Goal: Task Accomplishment & Management: Complete application form

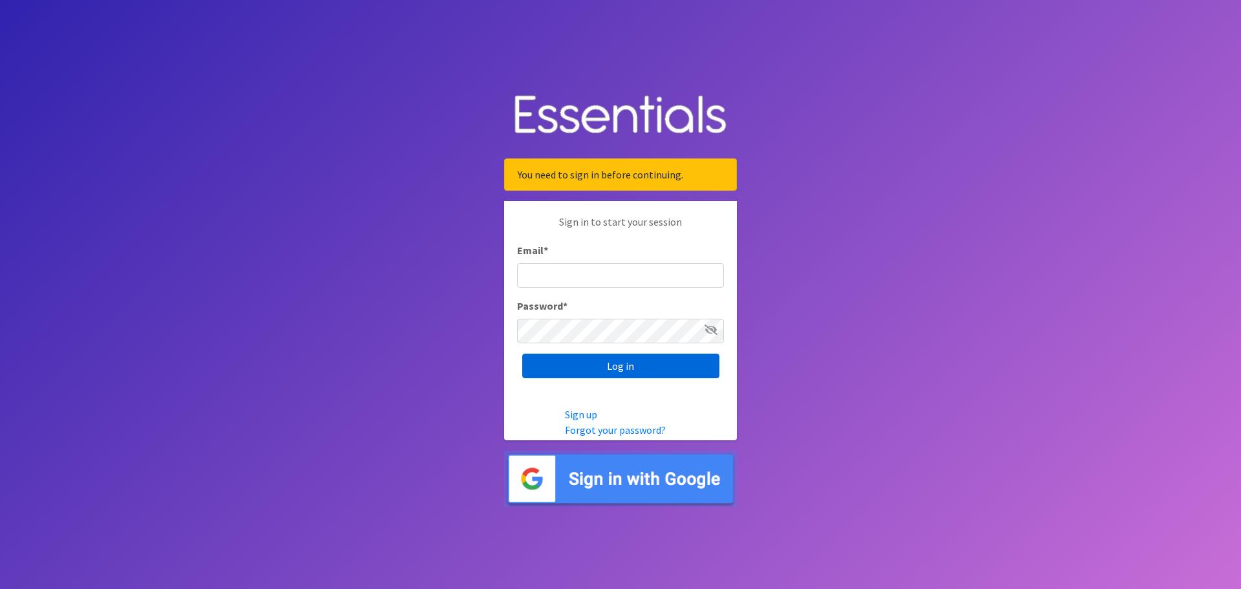
type input "[EMAIL_ADDRESS][DOMAIN_NAME]"
click at [632, 366] on input "Log in" at bounding box center [620, 366] width 197 height 25
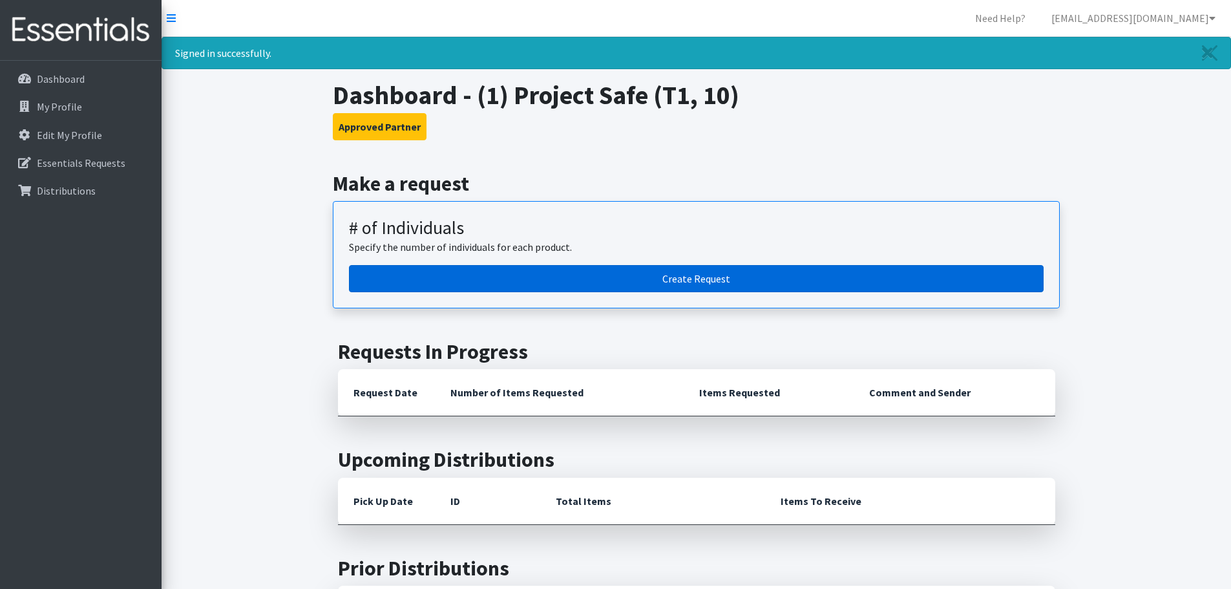
click at [681, 288] on link "Create Request" at bounding box center [696, 278] width 695 height 27
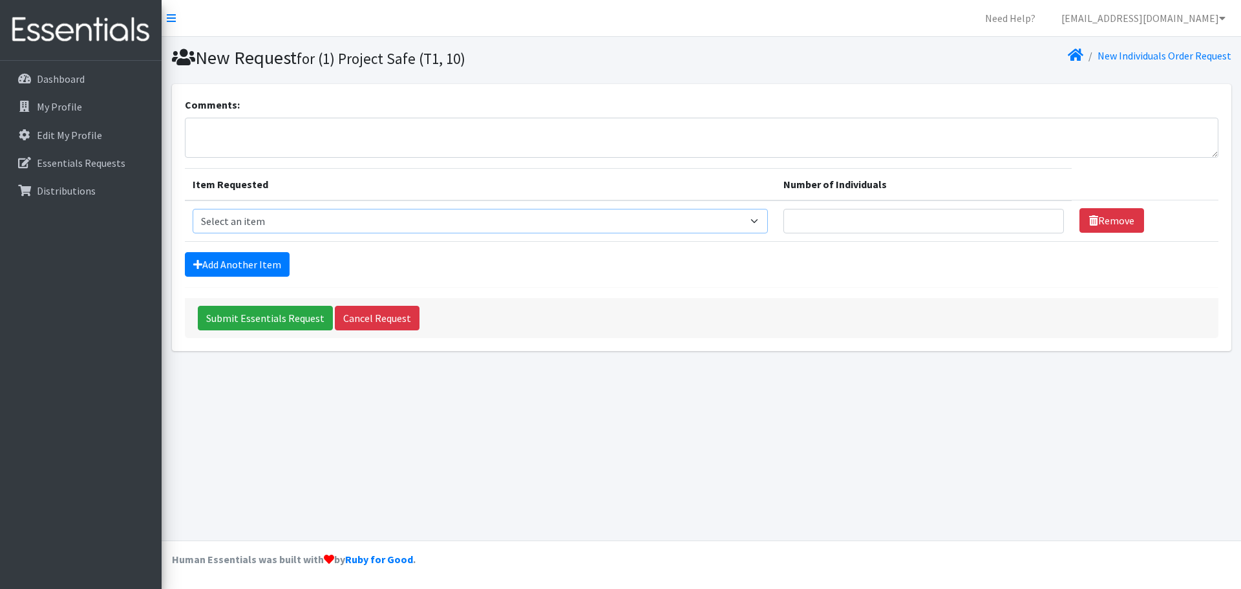
click at [360, 226] on select "Select an item A: Babies - Size 0 (Preemie) A: Babies - Size 01 (newborn) A: Ba…" at bounding box center [480, 221] width 575 height 25
select select "5616"
click at [193, 209] on select "Select an item A: Babies - Size 0 (Preemie) A: Babies - Size 01 (newborn) A: Ba…" at bounding box center [480, 221] width 575 height 25
click at [785, 225] on input "Number of Individuals" at bounding box center [923, 221] width 281 height 25
click at [1026, 217] on input "1" at bounding box center [923, 221] width 281 height 25
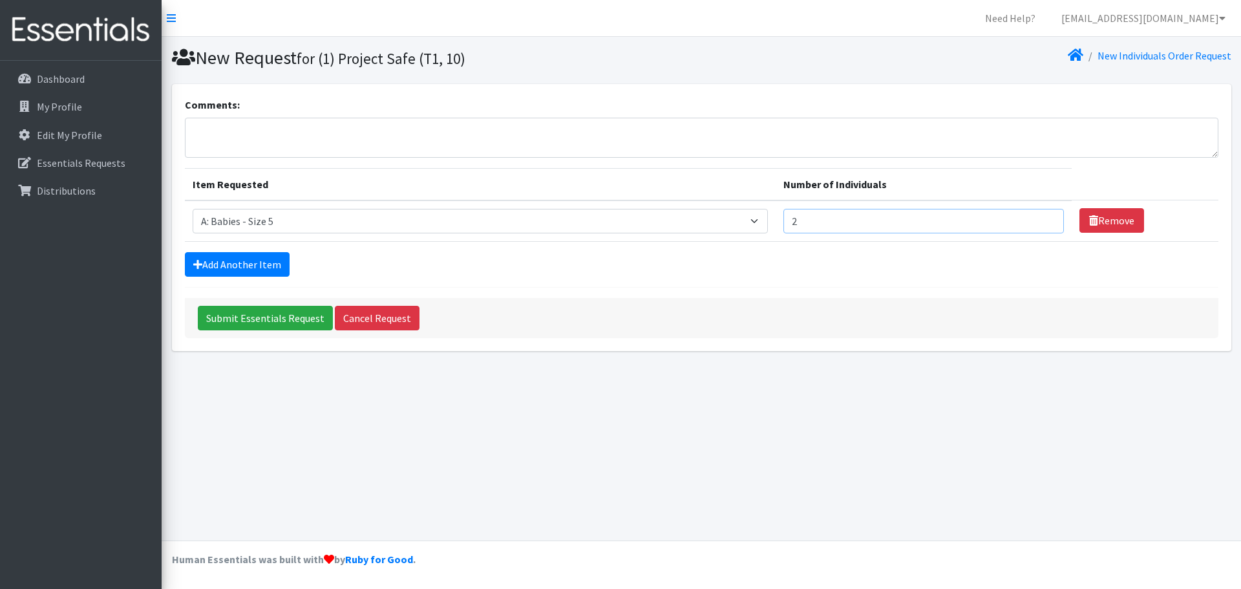
click at [1026, 217] on input "2" at bounding box center [923, 221] width 281 height 25
click at [986, 284] on form "Comments: Item Requested Number of Individuals Item Requested Select an item A:…" at bounding box center [702, 217] width 1034 height 241
click at [217, 264] on link "Add Another Item" at bounding box center [237, 264] width 105 height 25
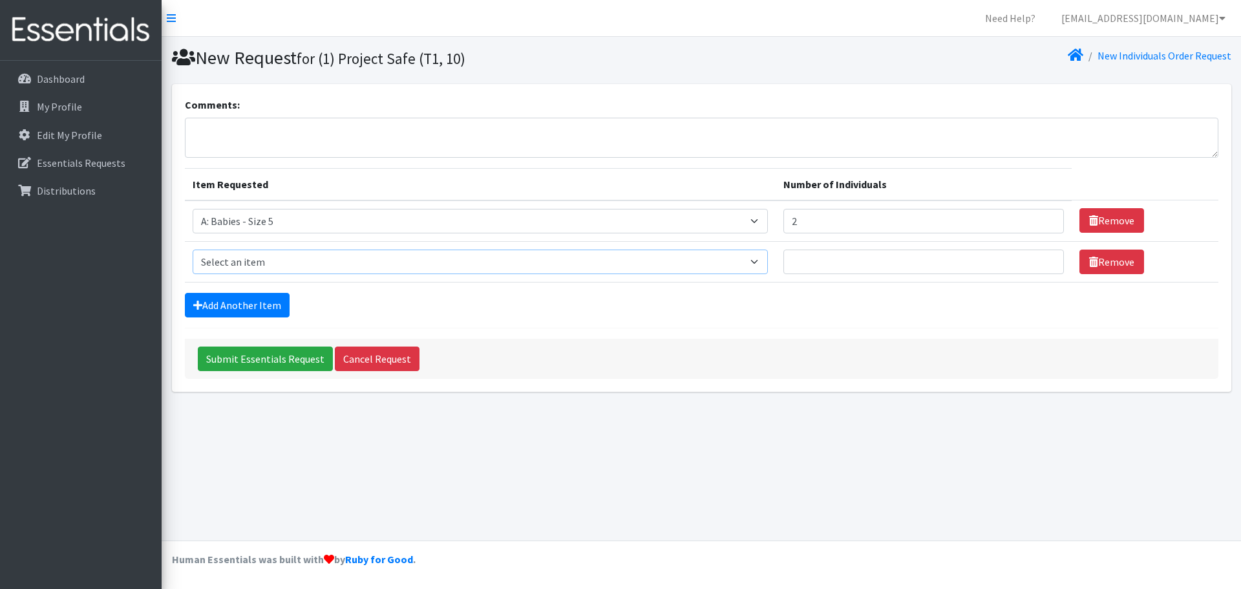
click at [474, 257] on select "Select an item A: Babies - Size 0 (Preemie) A: Babies - Size 01 (newborn) A: Ba…" at bounding box center [480, 262] width 575 height 25
click at [571, 306] on div "Add Another Item" at bounding box center [702, 305] width 1034 height 25
click at [1089, 263] on icon at bounding box center [1093, 262] width 9 height 10
click at [1088, 266] on link "Remove" at bounding box center [1111, 262] width 65 height 25
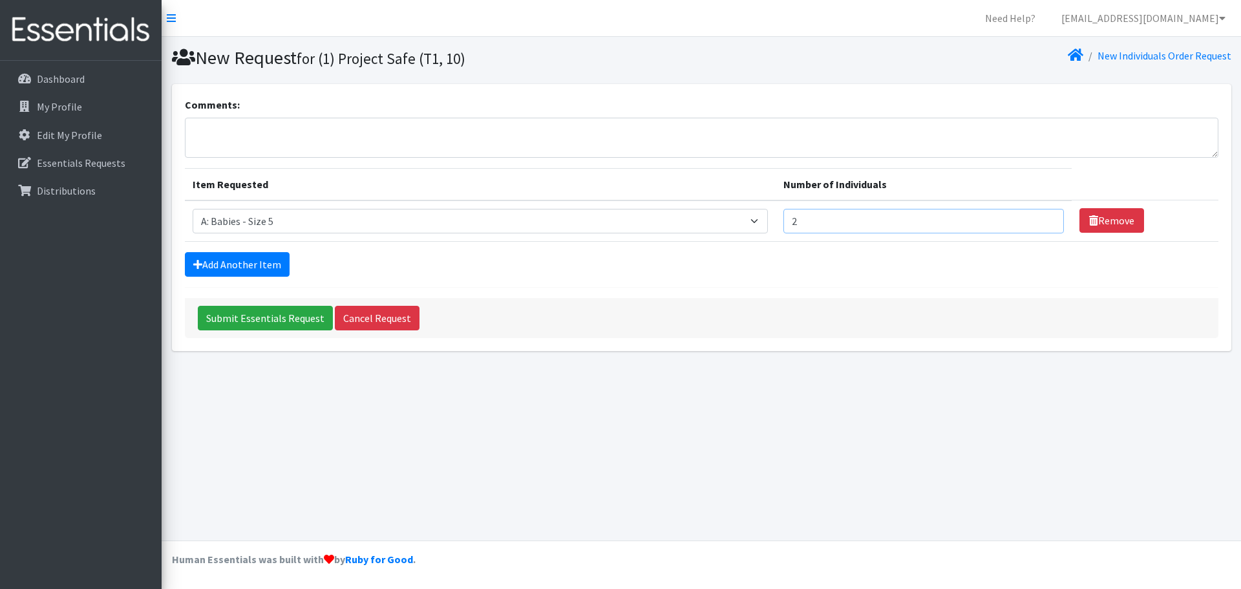
click at [836, 217] on input "2" at bounding box center [923, 221] width 281 height 25
type input "3"
click at [1026, 217] on input "3" at bounding box center [923, 221] width 281 height 25
click at [1010, 266] on div "Add Another Item" at bounding box center [702, 264] width 1034 height 25
click at [246, 262] on link "Add Another Item" at bounding box center [237, 264] width 105 height 25
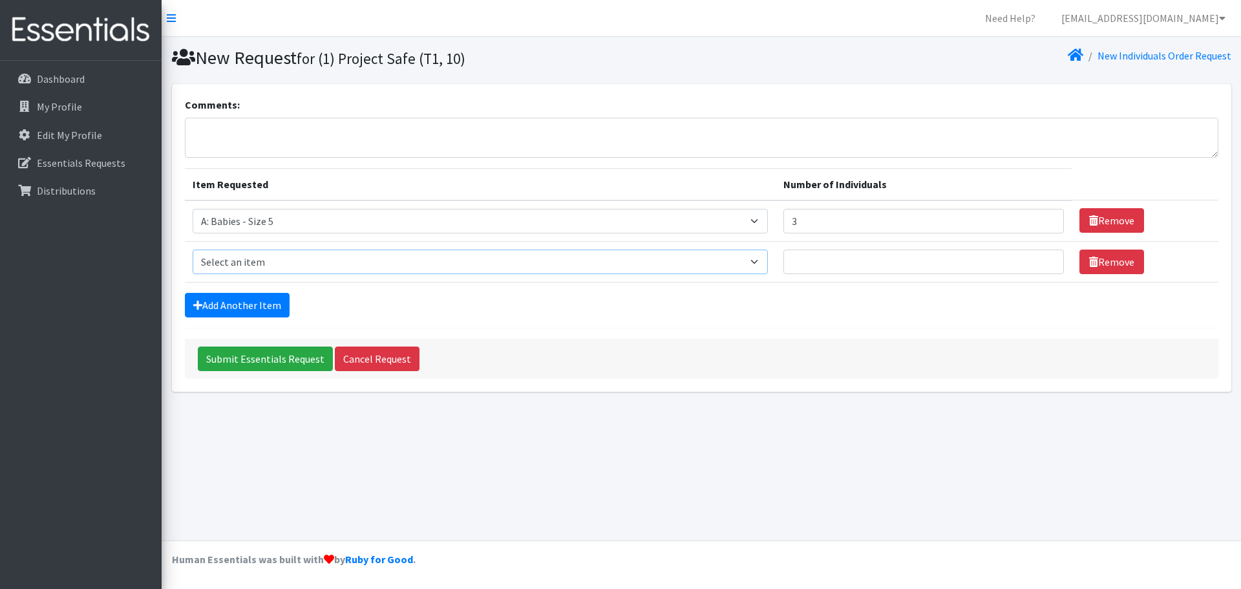
click at [312, 260] on select "Select an item A: Babies - Size 0 (Preemie) A: Babies - Size 01 (newborn) A: Ba…" at bounding box center [480, 262] width 575 height 25
click at [487, 343] on div "Submit Essentials Request Cancel Request" at bounding box center [702, 359] width 1034 height 40
click at [588, 265] on select "Select an item A: Babies - Size 0 (Preemie) A: Babies - Size 01 (newborn) A: Ba…" at bounding box center [480, 262] width 575 height 25
select select "5604"
click at [193, 250] on select "Select an item A: Babies - Size 0 (Preemie) A: Babies - Size 01 (newborn) A: Ba…" at bounding box center [480, 262] width 575 height 25
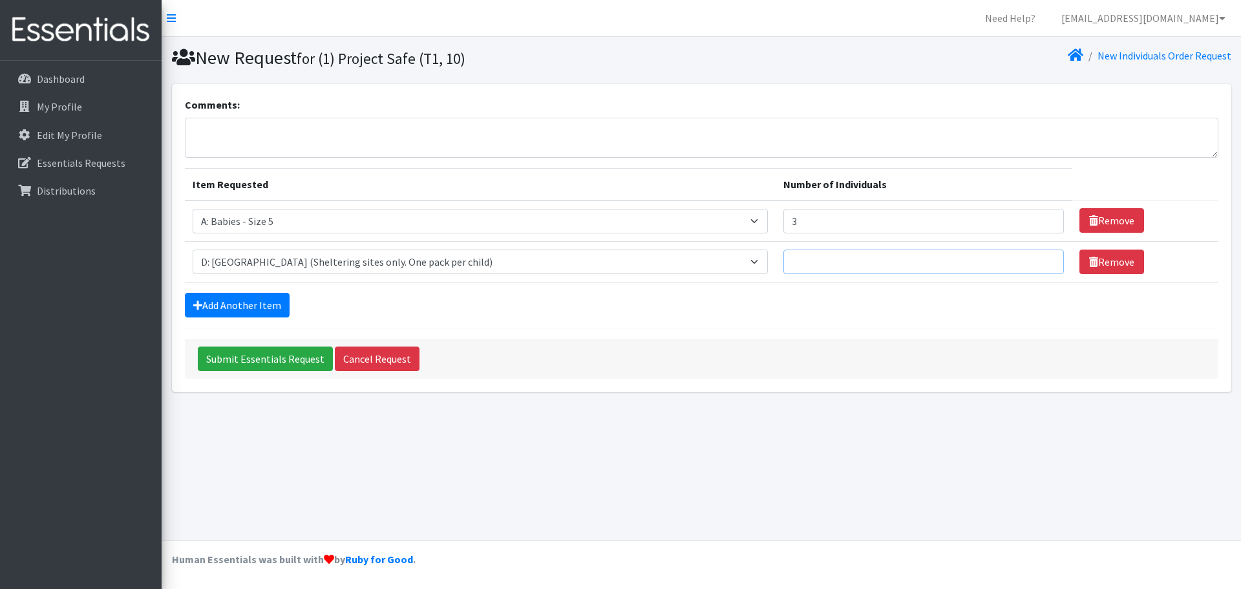
click at [926, 261] on input "Number of Individuals" at bounding box center [923, 262] width 281 height 25
click at [1023, 260] on input "1" at bounding box center [923, 262] width 281 height 25
click at [1023, 260] on input "2" at bounding box center [923, 262] width 281 height 25
click at [1023, 260] on input "3" at bounding box center [923, 262] width 281 height 25
click at [681, 296] on div "Add Another Item" at bounding box center [702, 305] width 1034 height 25
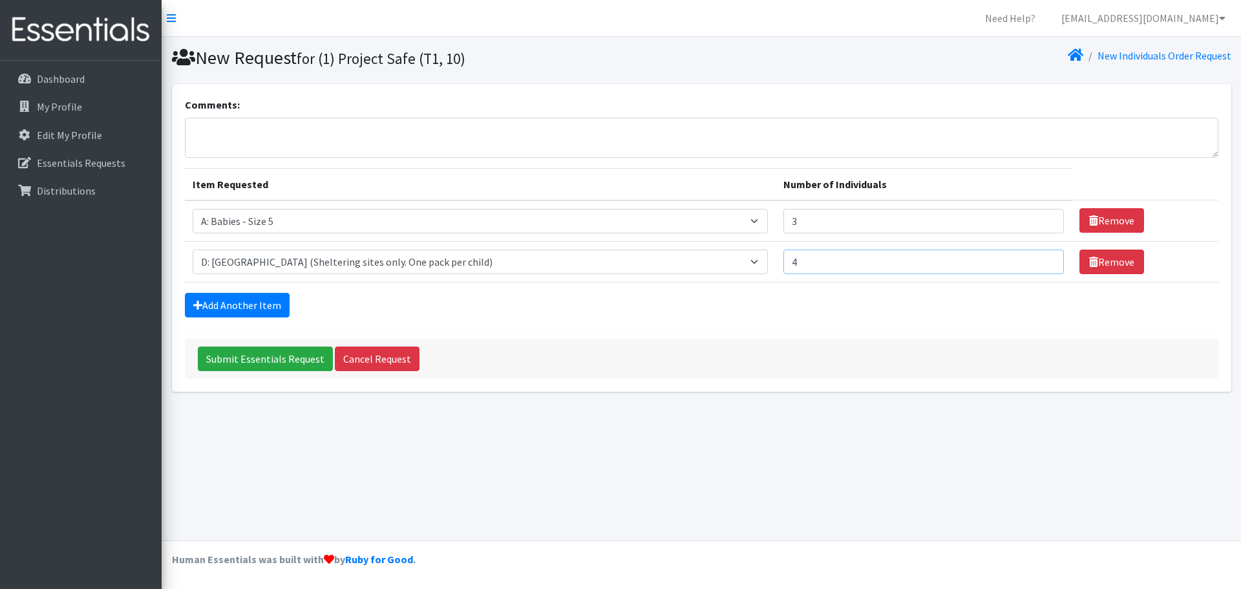
click at [1023, 260] on input "4" at bounding box center [923, 262] width 281 height 25
type input "5"
click at [1023, 260] on input "5" at bounding box center [923, 262] width 281 height 25
click at [281, 299] on link "Add Another Item" at bounding box center [237, 305] width 105 height 25
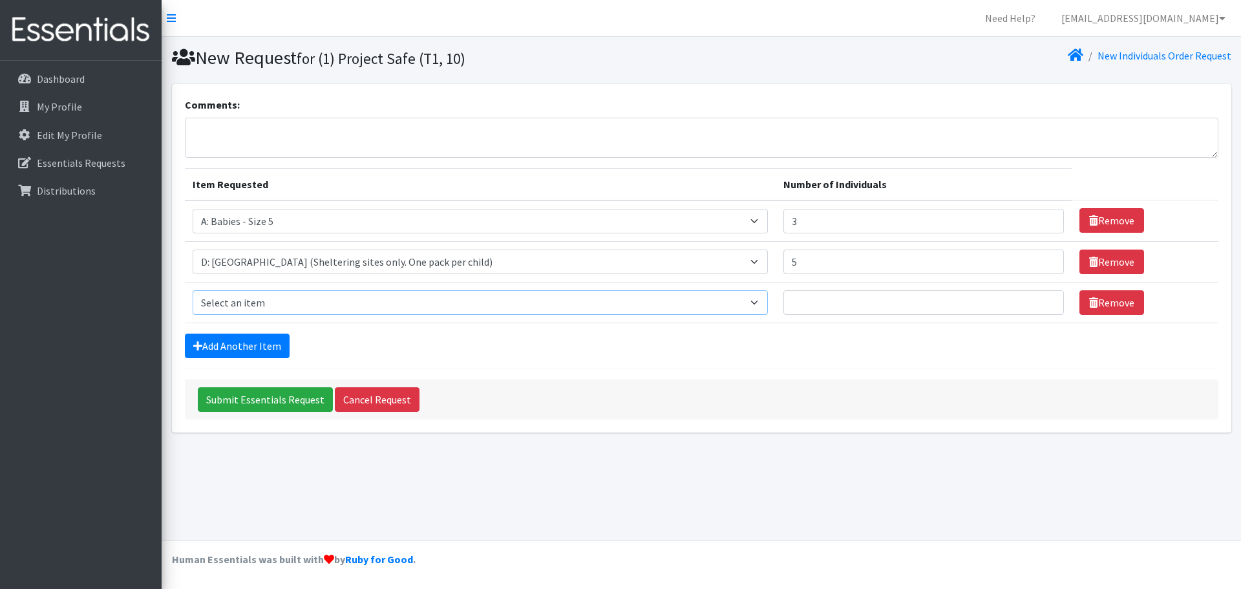
click at [257, 308] on select "Select an item A: Babies - Size 0 (Preemie) A: Babies - Size 01 (newborn) A: Ba…" at bounding box center [480, 302] width 575 height 25
click at [919, 383] on div "Submit Essentials Request Cancel Request" at bounding box center [702, 399] width 1034 height 40
click at [536, 300] on select "Select an item A: Babies - Size 0 (Preemie) A: Babies - Size 01 (newborn) A: Ba…" at bounding box center [480, 302] width 575 height 25
click at [456, 382] on div "Submit Essentials Request Cancel Request" at bounding box center [702, 399] width 1034 height 40
click at [686, 301] on select "Select an item A: Babies - Size 0 (Preemie) A: Babies - Size 01 (newborn) A: Ba…" at bounding box center [480, 302] width 575 height 25
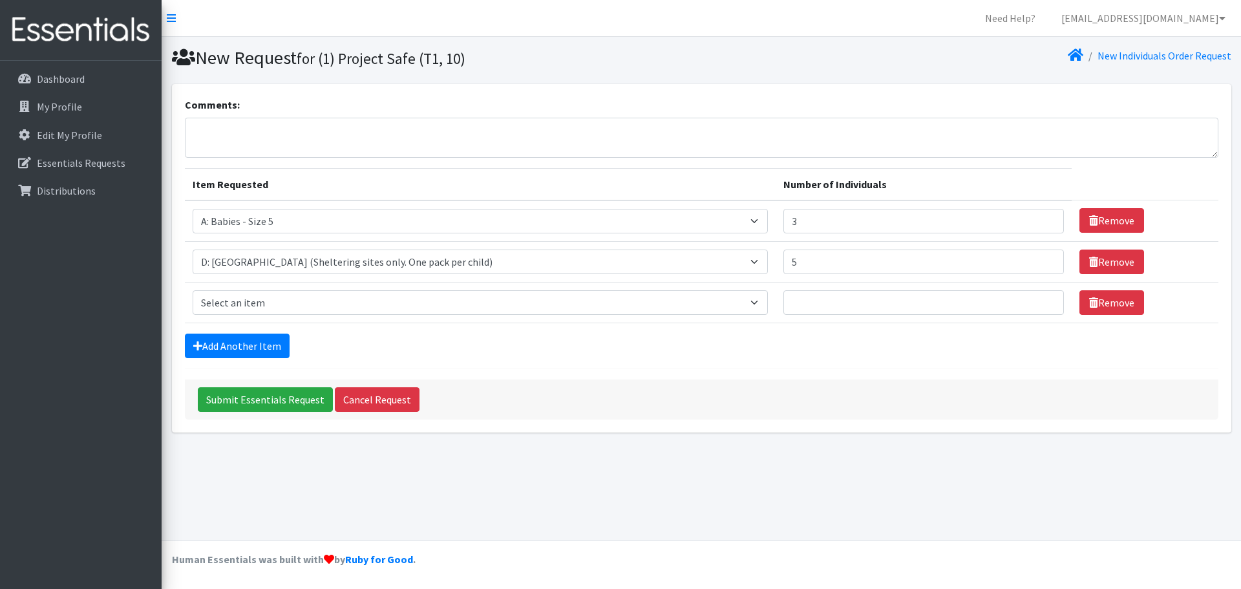
click at [516, 349] on div "Add Another Item" at bounding box center [702, 346] width 1034 height 25
click at [518, 317] on td "Item Requested Select an item A: Babies - Size 0 (Preemie) A: Babies - Size 01 …" at bounding box center [480, 302] width 591 height 41
click at [518, 304] on select "Select an item A: Babies - Size 0 (Preemie) A: Babies - Size 01 (newborn) A: Ba…" at bounding box center [480, 302] width 575 height 25
click at [476, 319] on td "Item Requested Select an item A: Babies - Size 0 (Preemie) A: Babies - Size 01 …" at bounding box center [480, 302] width 591 height 41
click at [497, 297] on select "Select an item A: Babies - Size 0 (Preemie) A: Babies - Size 01 (newborn) A: Ba…" at bounding box center [480, 302] width 575 height 25
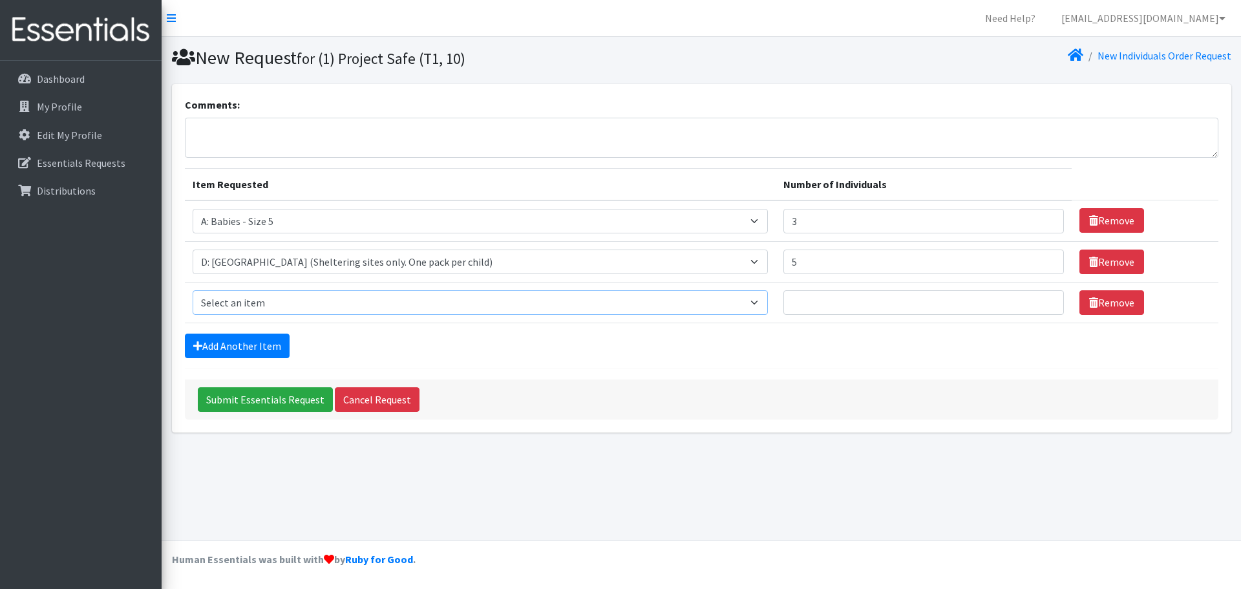
click at [497, 297] on select "Select an item A: Babies - Size 0 (Preemie) A: Babies - Size 01 (newborn) A: Ba…" at bounding box center [480, 302] width 575 height 25
click at [591, 372] on form "Comments: Item Requested Number of Individuals Item Requested Select an item A:…" at bounding box center [702, 258] width 1034 height 323
click at [650, 302] on select "Select an item A: Babies - Size 0 (Preemie) A: Babies - Size 01 (newborn) A: Ba…" at bounding box center [480, 302] width 575 height 25
select select "5597"
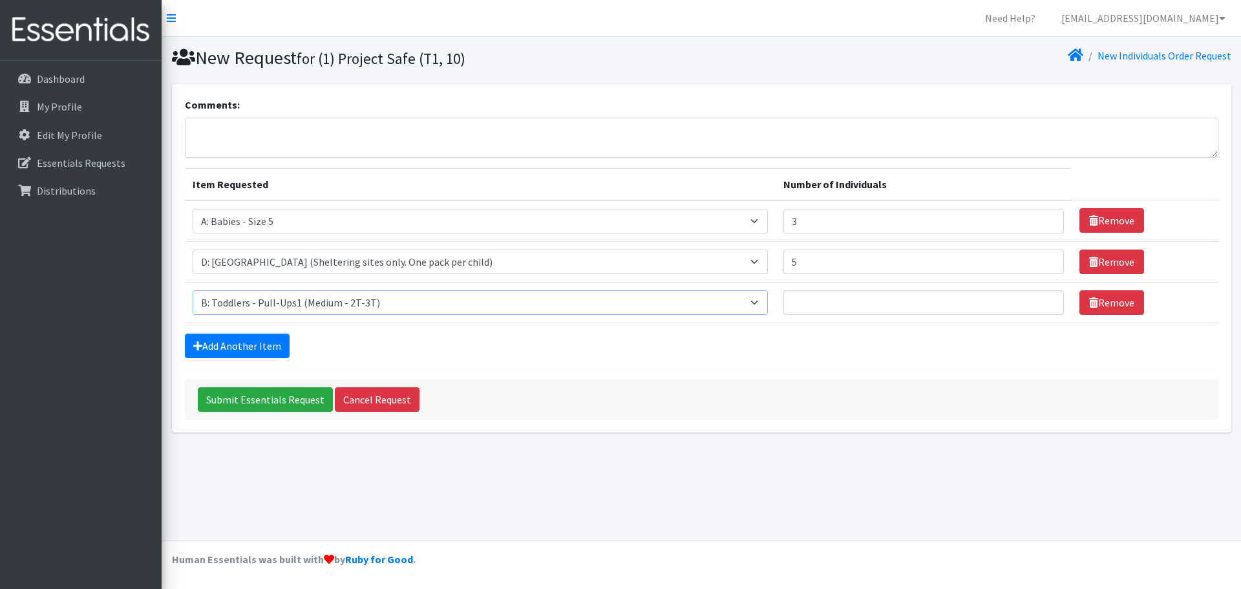
click at [193, 290] on select "Select an item A: Babies - Size 0 (Preemie) A: Babies - Size 01 (newborn) A: Ba…" at bounding box center [480, 302] width 575 height 25
type input "1"
click at [1021, 298] on input "1" at bounding box center [923, 302] width 281 height 25
click at [274, 342] on link "Add Another Item" at bounding box center [237, 346] width 105 height 25
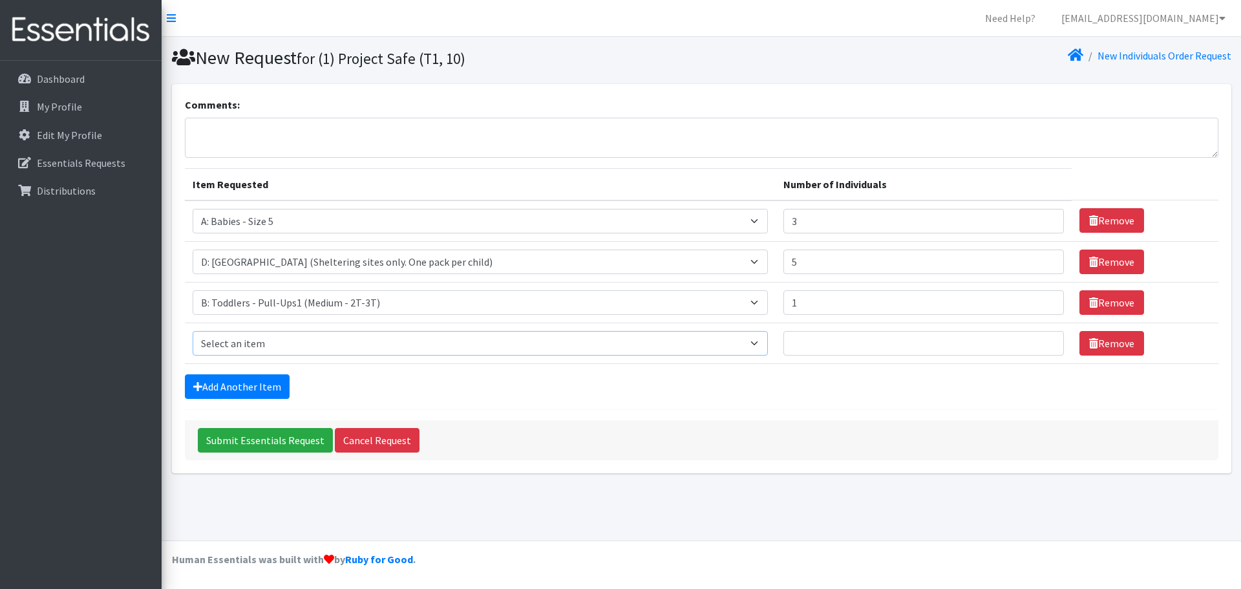
click at [398, 343] on select "Select an item A: Babies - Size 0 (Preemie) A: Babies - Size 01 (newborn) A: Ba…" at bounding box center [480, 343] width 575 height 25
select select "5598"
click at [193, 331] on select "Select an item A: Babies - Size 0 (Preemie) A: Babies - Size 01 (newborn) A: Ba…" at bounding box center [480, 343] width 575 height 25
type input "1"
click at [1021, 339] on input "1" at bounding box center [923, 343] width 281 height 25
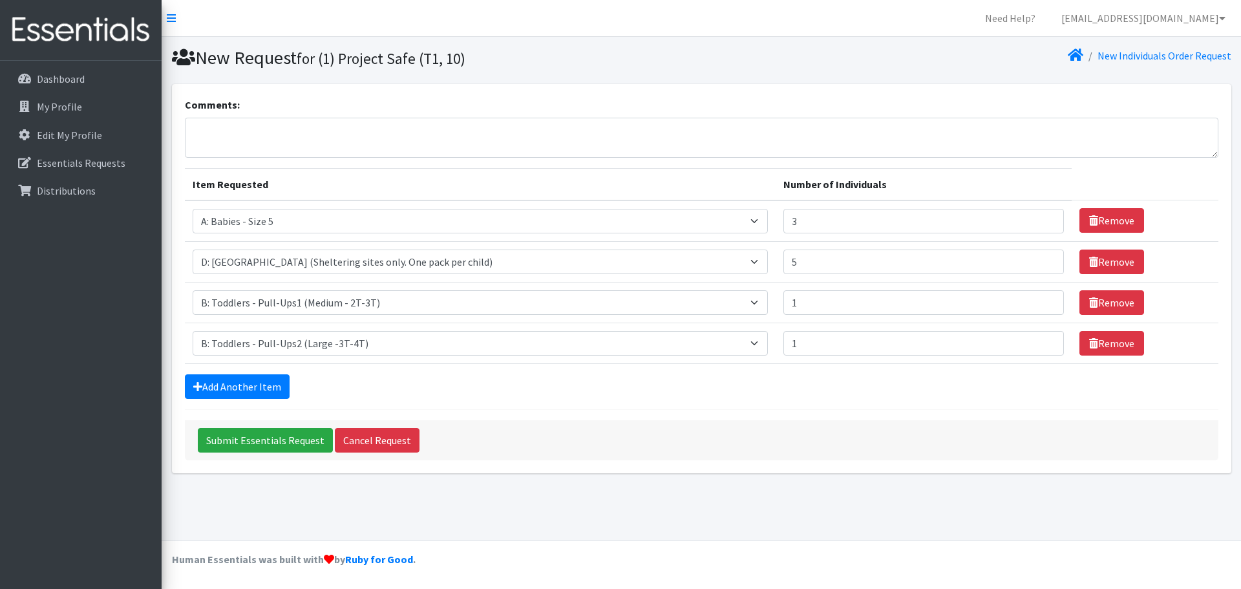
click at [909, 389] on div "Add Another Item" at bounding box center [702, 386] width 1034 height 25
click at [284, 439] on input "Submit Essentials Request" at bounding box center [265, 440] width 135 height 25
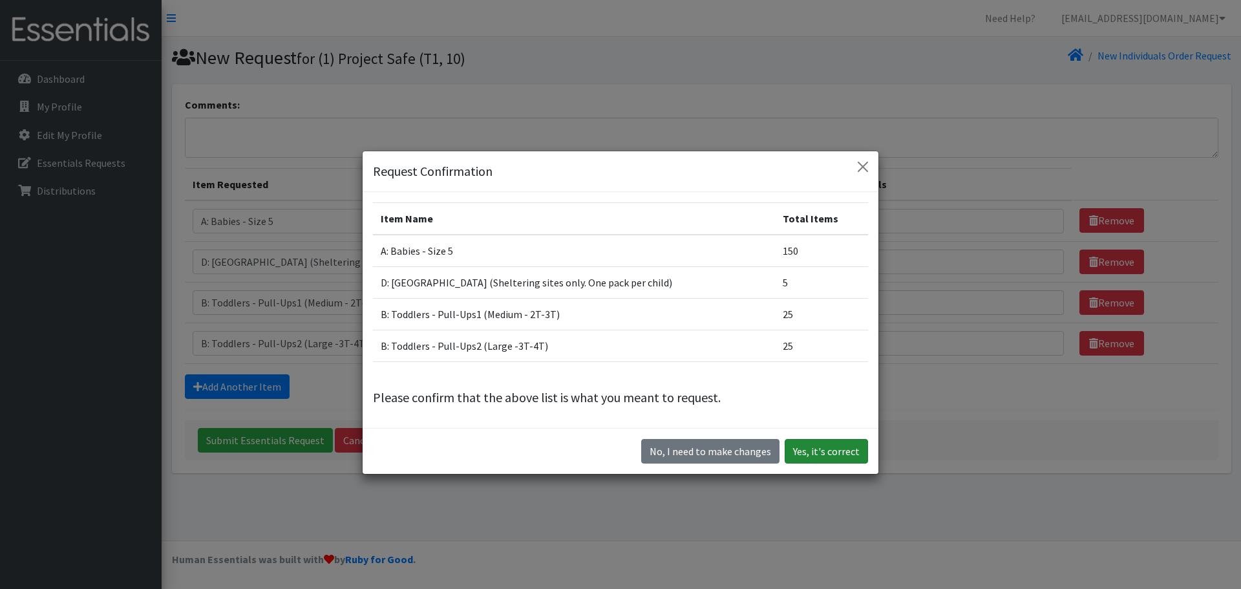
click at [829, 455] on button "Yes, it's correct" at bounding box center [826, 451] width 83 height 25
